Goal: Obtain resource: Download file/media

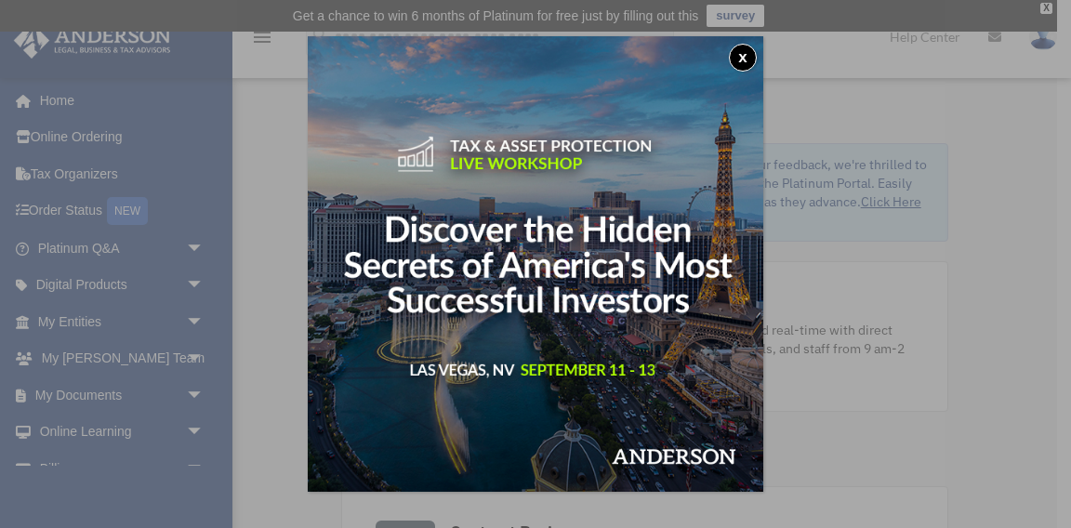
click at [740, 57] on button "x" at bounding box center [743, 58] width 28 height 28
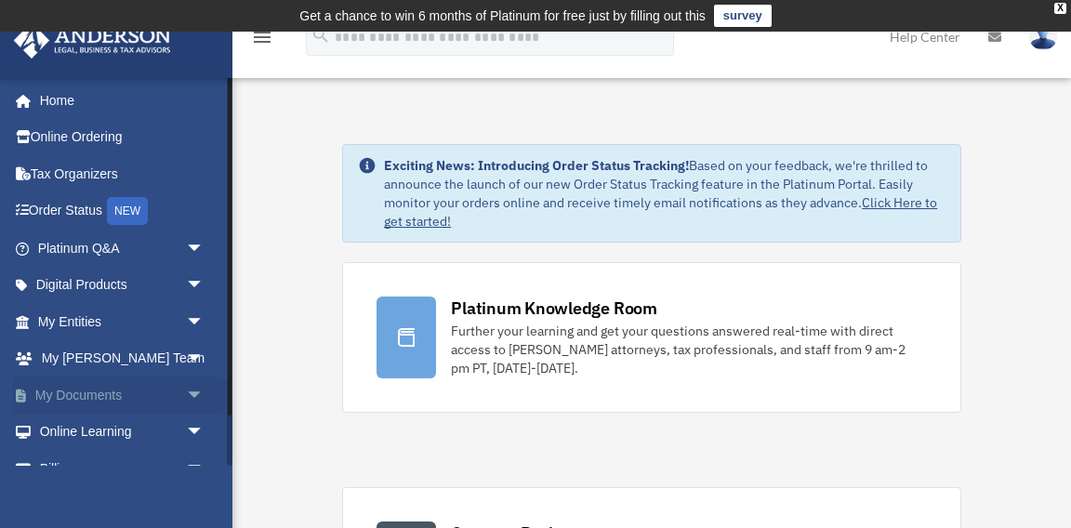
click at [86, 393] on link "My Documents arrow_drop_down" at bounding box center [122, 394] width 219 height 37
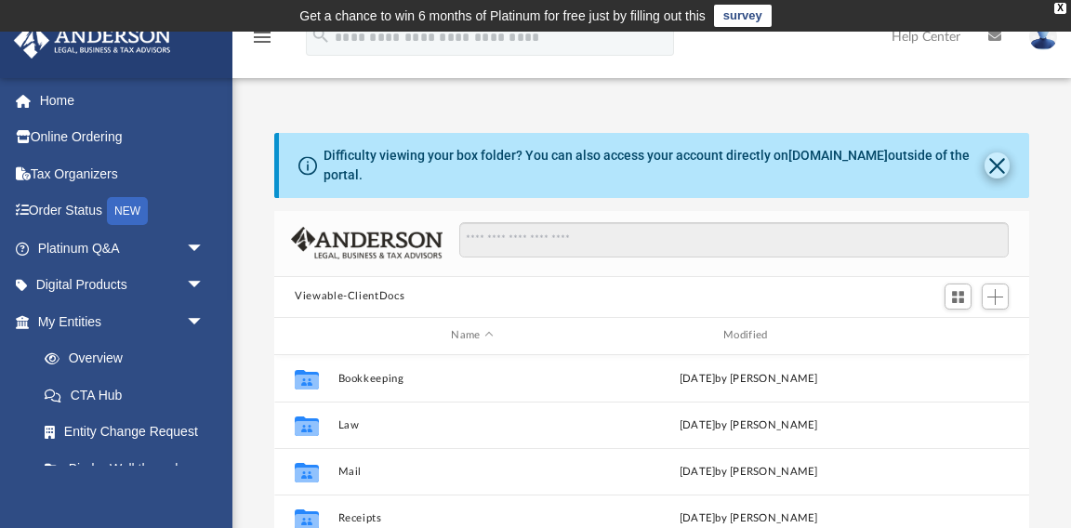
scroll to position [1, 1]
click at [998, 157] on button "Close" at bounding box center [996, 165] width 25 height 26
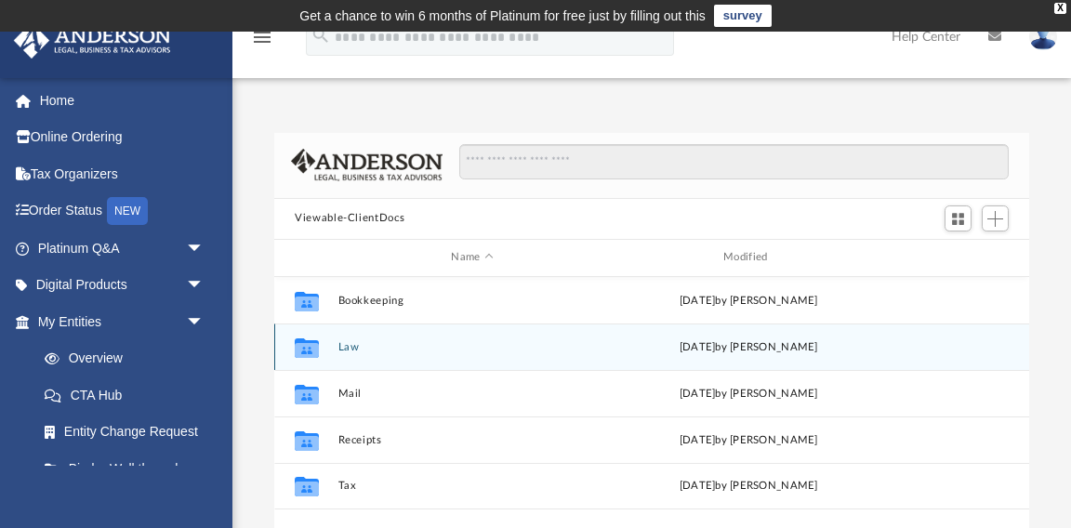
click at [351, 350] on button "Law" at bounding box center [472, 347] width 269 height 12
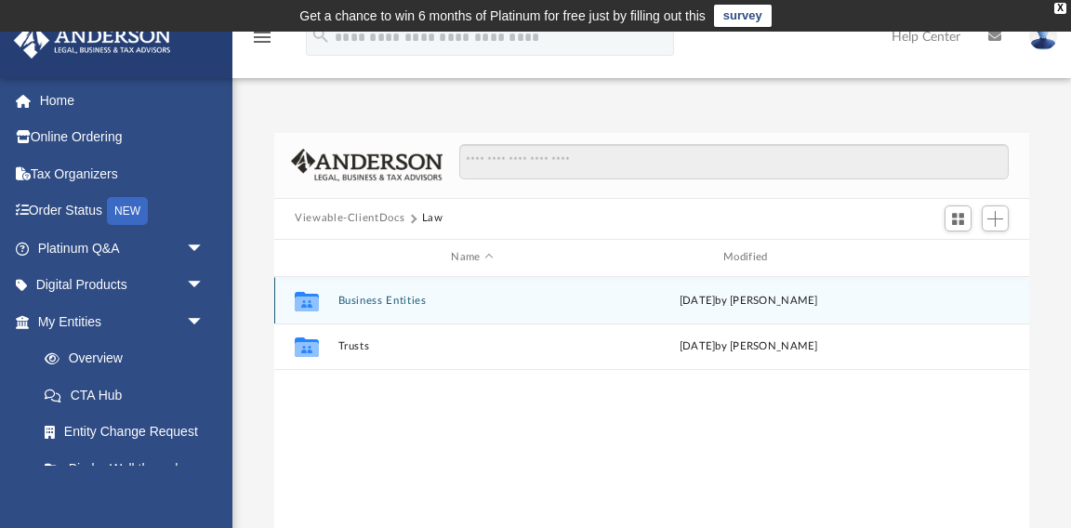
click at [381, 297] on button "Business Entities" at bounding box center [472, 301] width 269 height 12
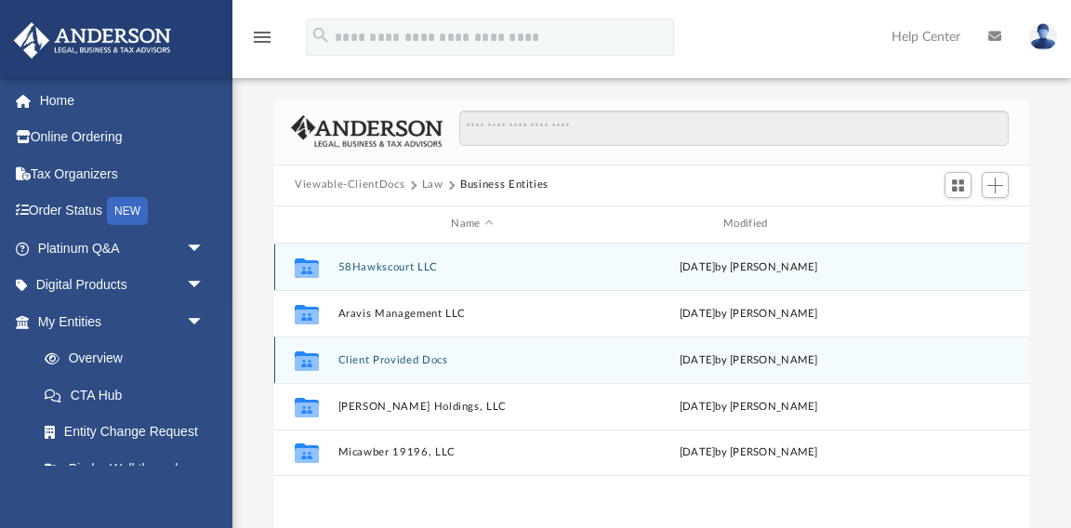
scroll to position [44, 0]
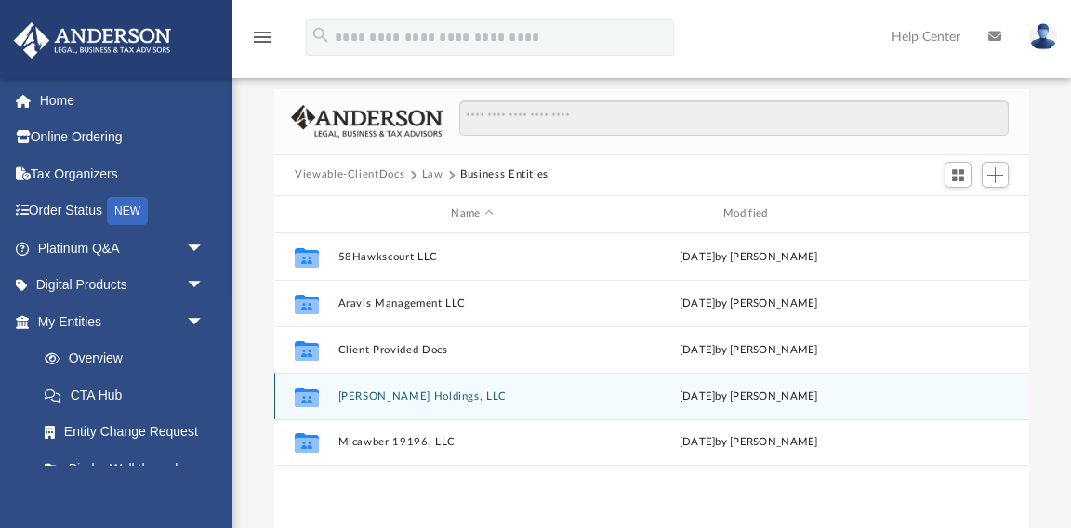
click at [378, 393] on button "Eustace Scrubb Holdings, LLC" at bounding box center [472, 396] width 269 height 12
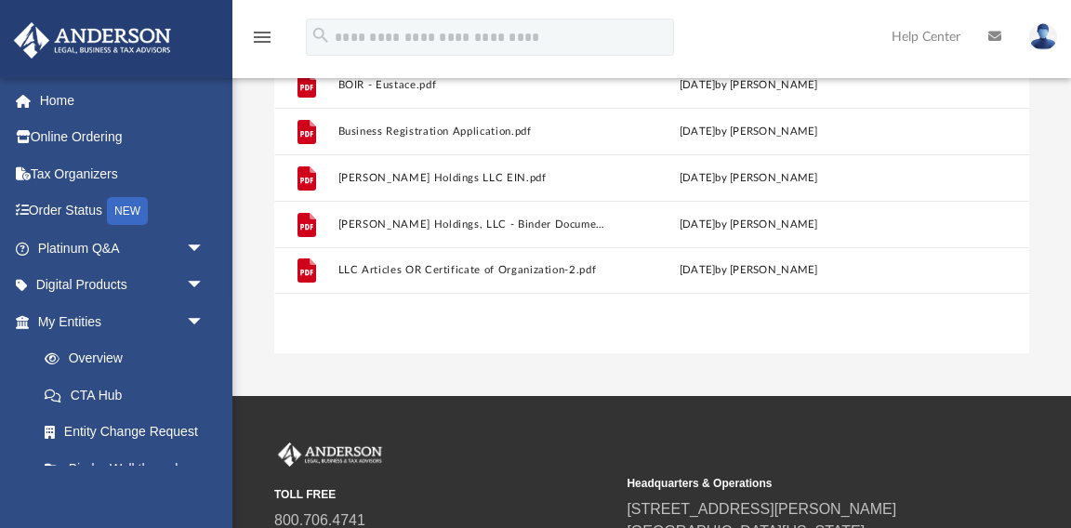
scroll to position [309, 0]
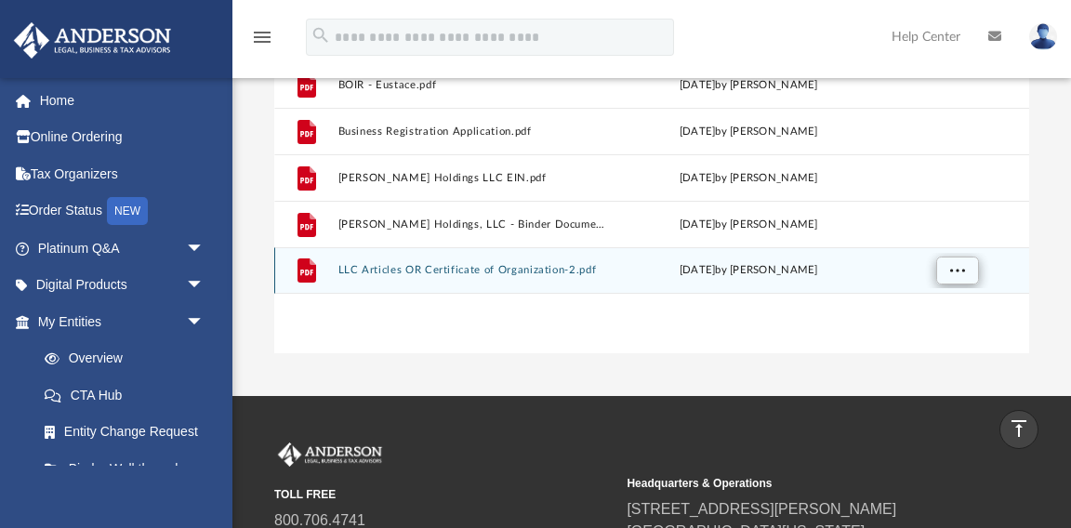
click at [956, 269] on span "More options" at bounding box center [957, 270] width 15 height 10
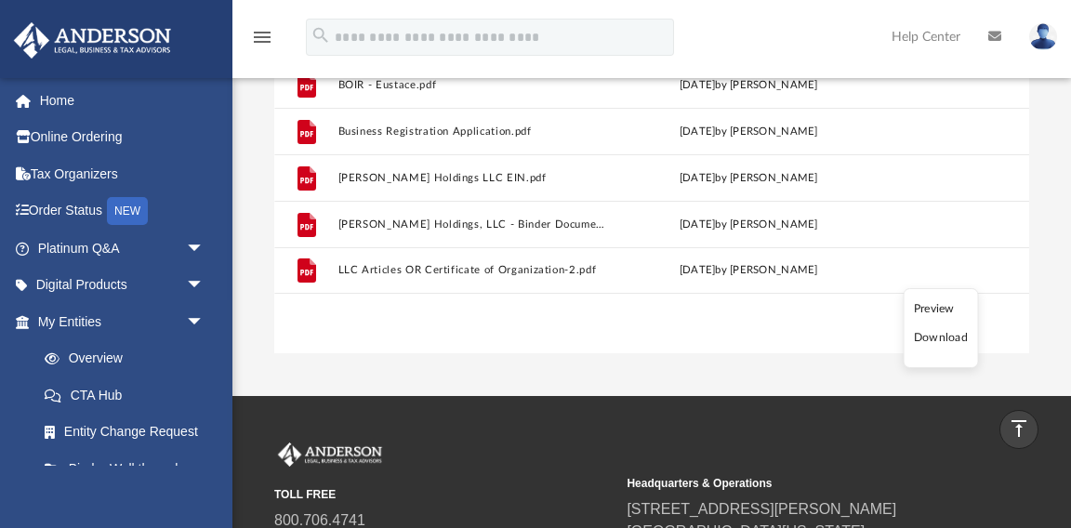
click at [940, 343] on li "Download" at bounding box center [941, 338] width 54 height 20
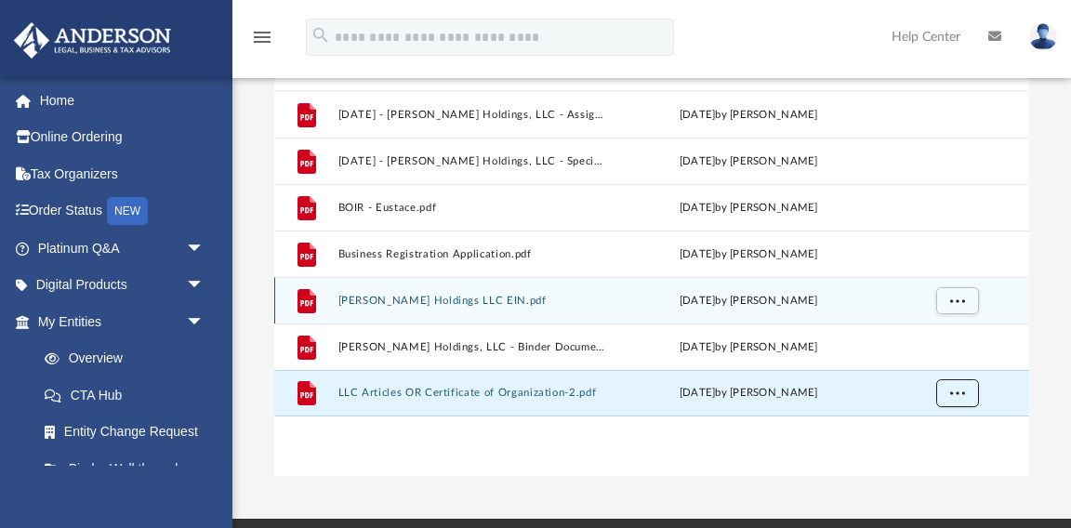
scroll to position [186, 0]
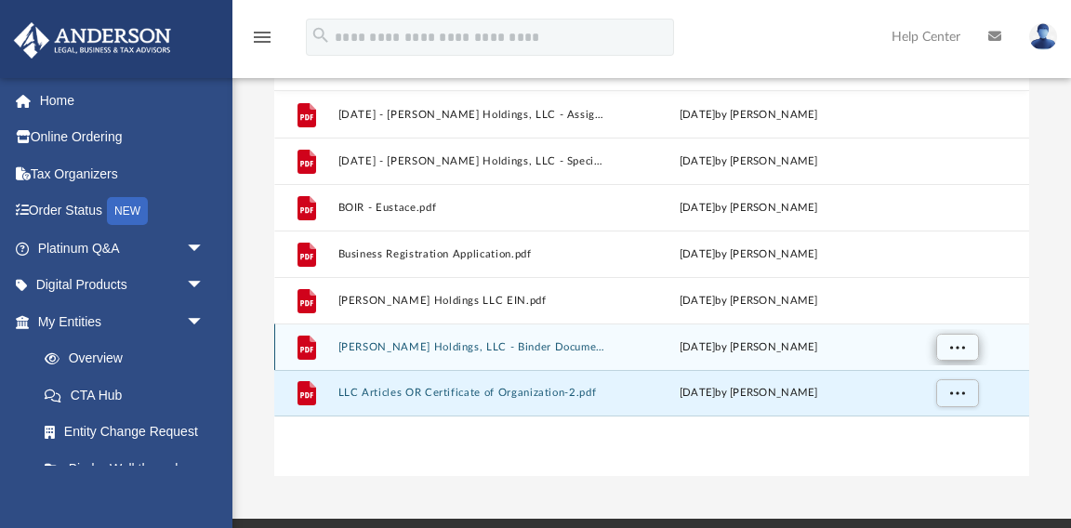
click at [959, 346] on span "More options" at bounding box center [957, 346] width 15 height 10
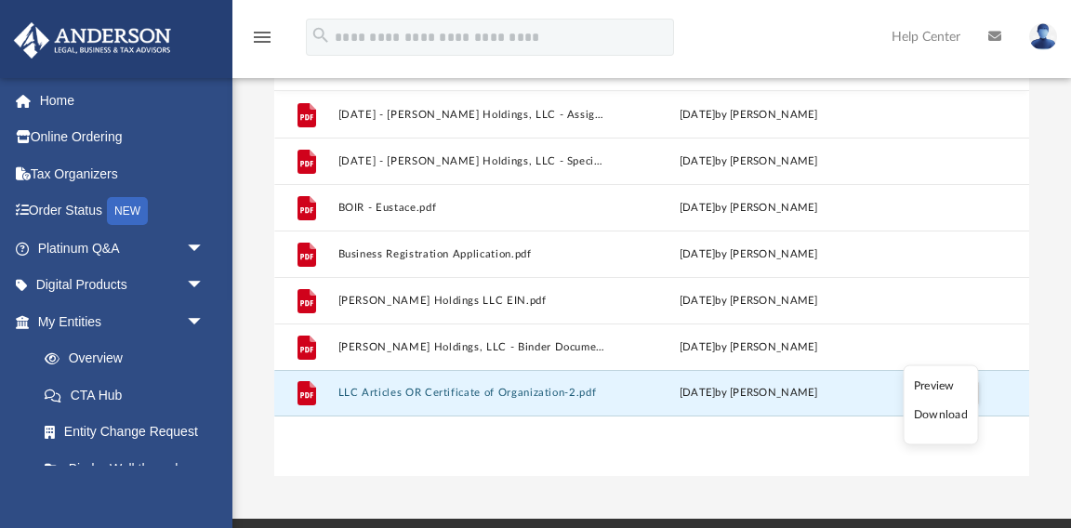
click at [937, 381] on li "Preview" at bounding box center [941, 386] width 54 height 20
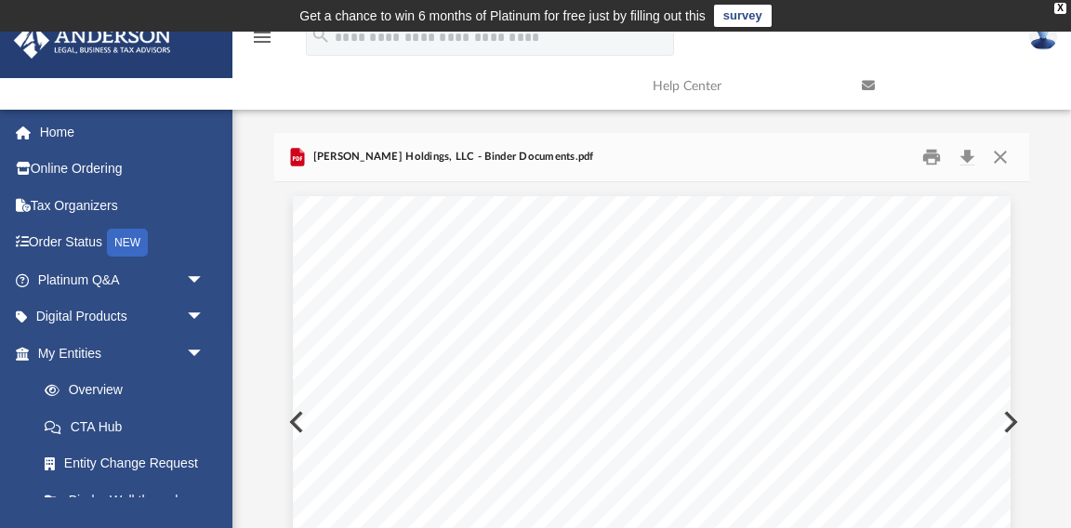
scroll to position [0, 0]
click at [1001, 154] on button "Close" at bounding box center [1000, 156] width 33 height 29
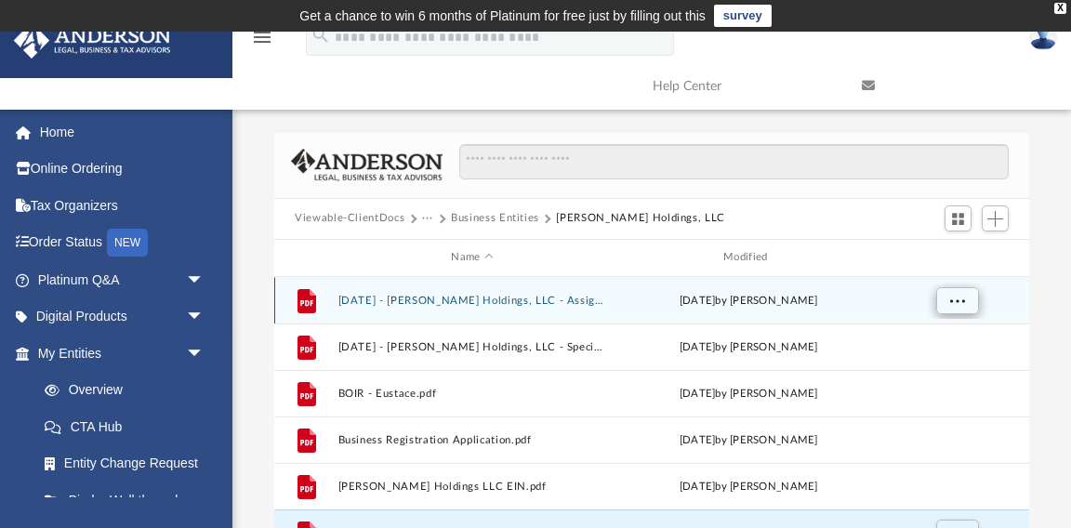
click at [957, 298] on span "More options" at bounding box center [957, 300] width 15 height 10
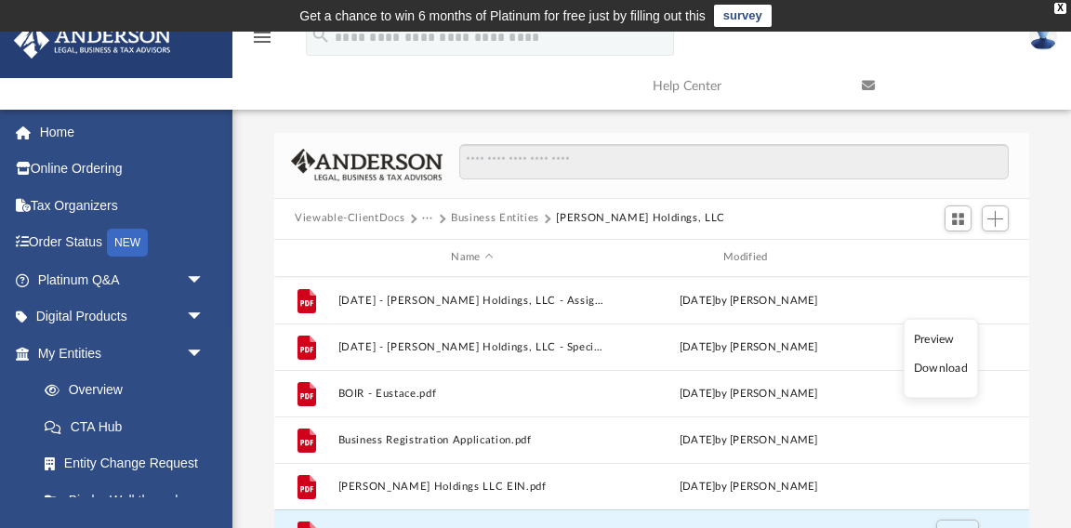
click at [935, 340] on li "Preview" at bounding box center [941, 339] width 54 height 20
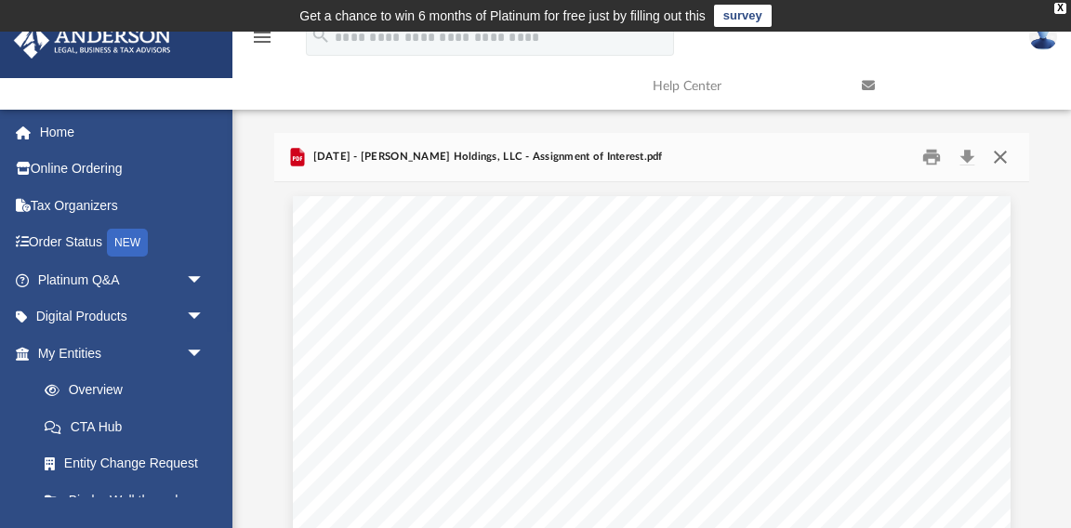
click at [1004, 155] on button "Close" at bounding box center [1000, 156] width 33 height 29
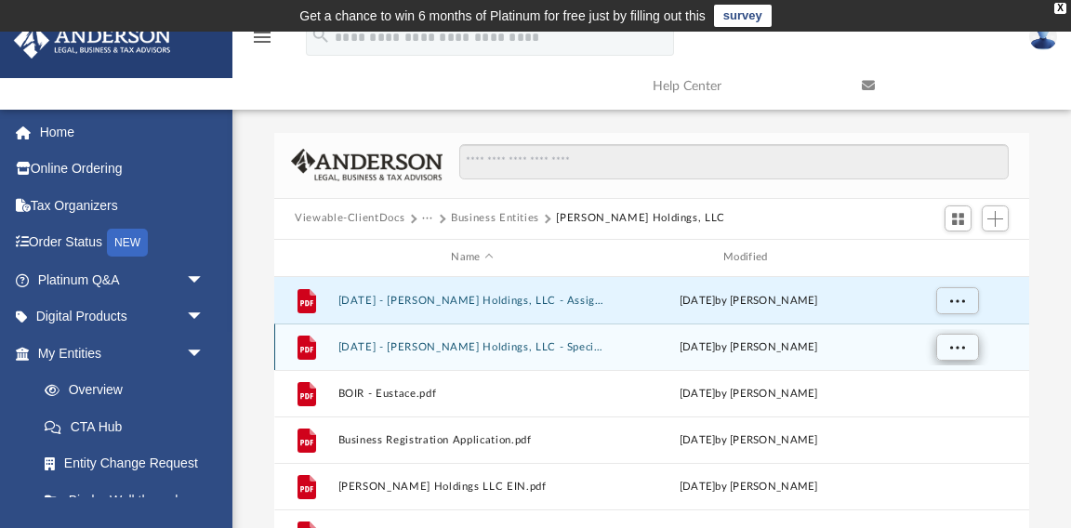
click at [967, 348] on button "More options" at bounding box center [957, 347] width 43 height 28
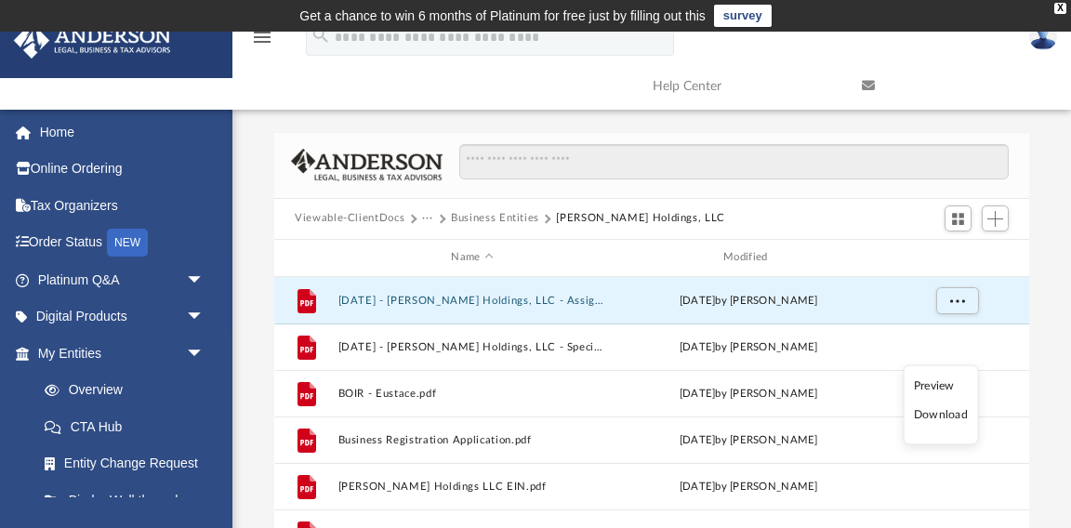
click at [947, 388] on li "Preview" at bounding box center [941, 386] width 54 height 20
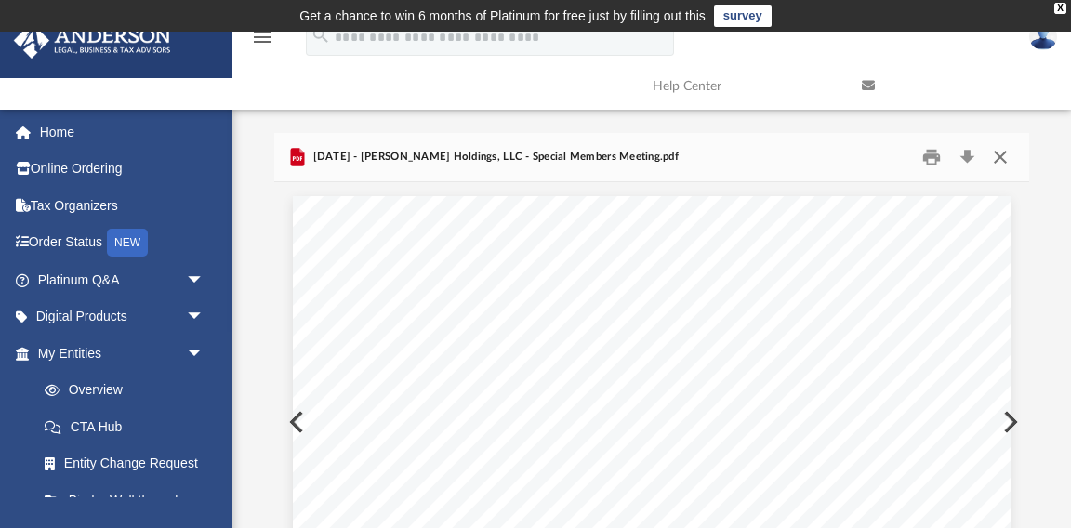
click at [1001, 153] on button "Close" at bounding box center [1000, 156] width 33 height 29
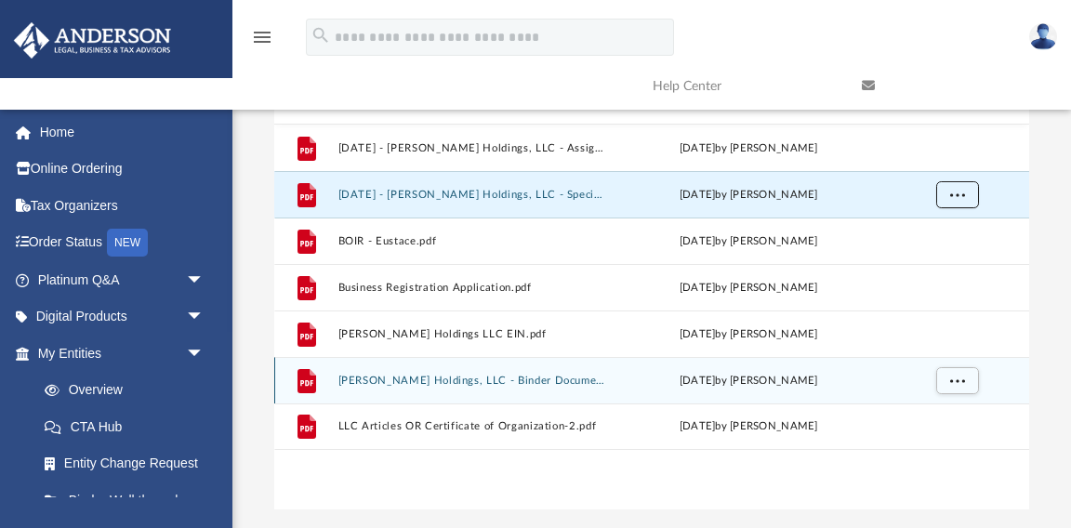
scroll to position [154, 0]
